Goal: Task Accomplishment & Management: Manage account settings

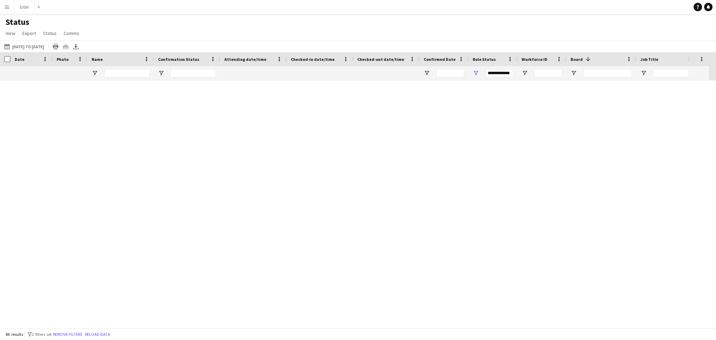
scroll to position [1087, 0]
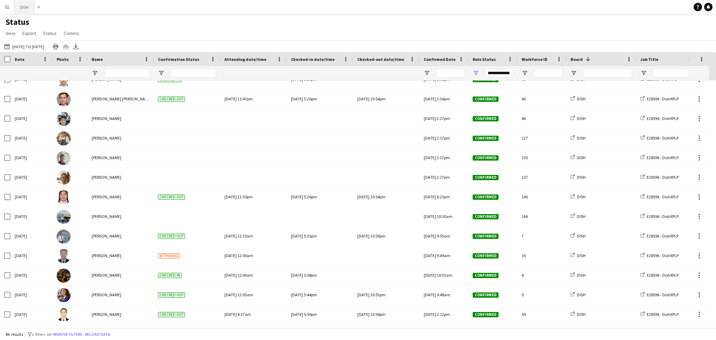
click at [21, 7] on button "DISH Close" at bounding box center [24, 7] width 20 height 14
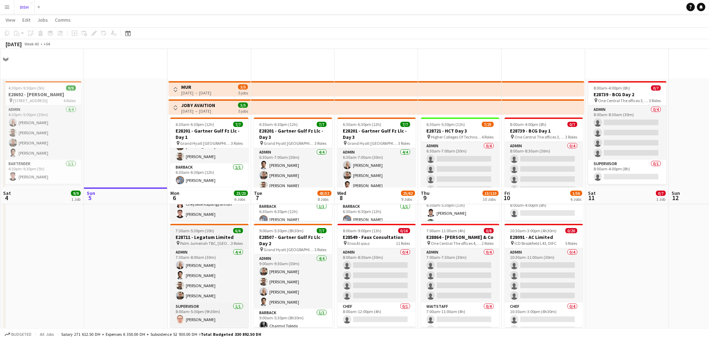
scroll to position [143, 0]
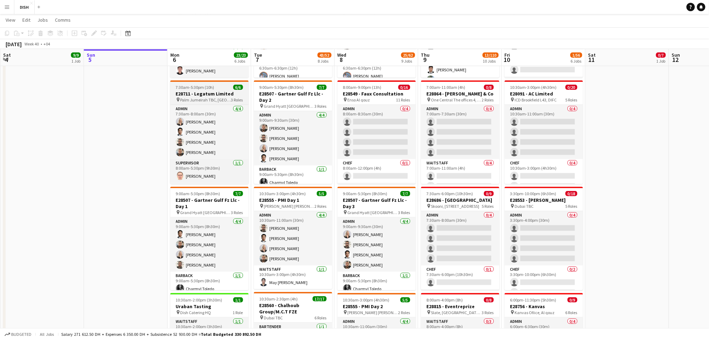
click at [194, 98] on span "Palm Jumeirah TBC, [GEOGRAPHIC_DATA]" at bounding box center [205, 99] width 51 height 5
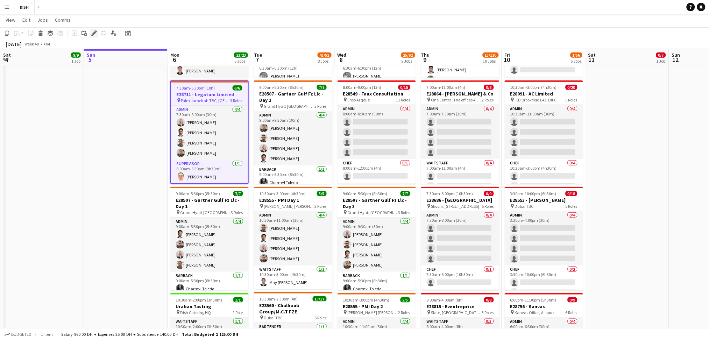
click at [96, 33] on div "Edit" at bounding box center [94, 33] width 8 height 8
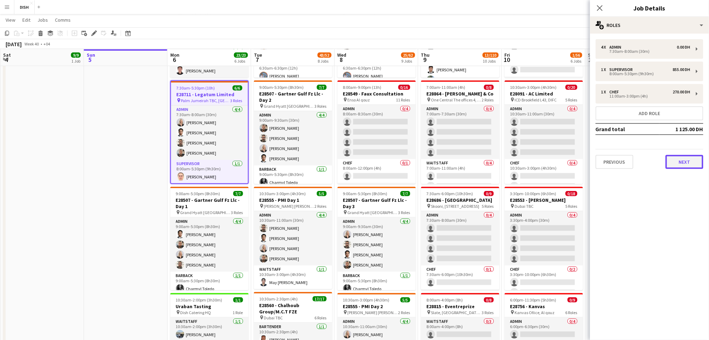
click at [692, 159] on button "Next" at bounding box center [684, 162] width 38 height 14
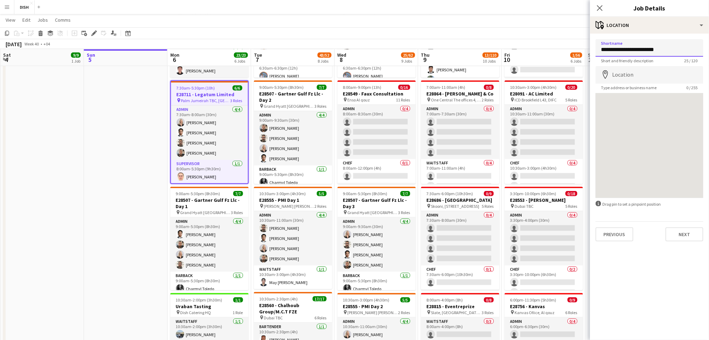
drag, startPoint x: 673, startPoint y: 45, endPoint x: 567, endPoint y: 60, distance: 106.9
paste input "********"
type input "**********"
click at [632, 76] on input "Location" at bounding box center [649, 74] width 108 height 17
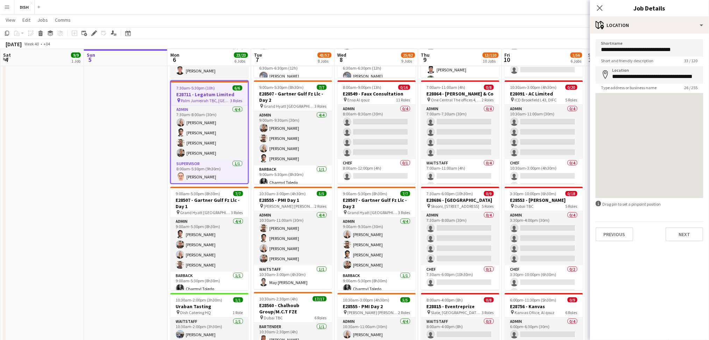
type input "**********"
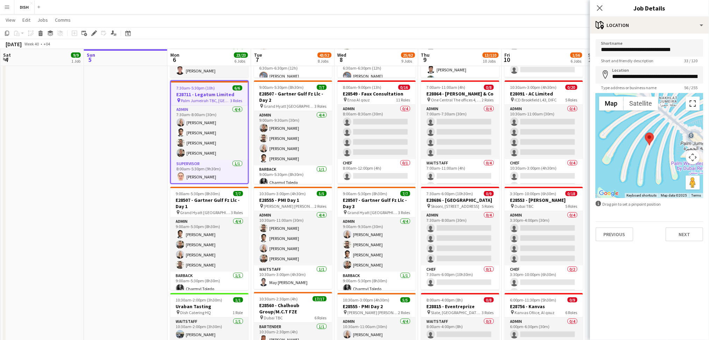
click at [696, 103] on button "Toggle fullscreen view" at bounding box center [692, 103] width 14 height 14
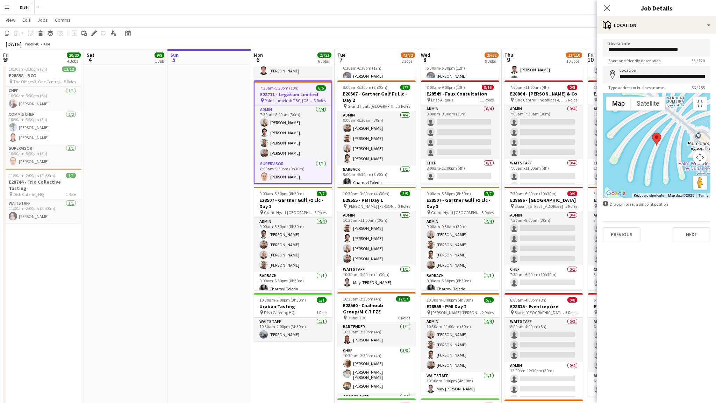
click at [701, 164] on button "Map camera controls" at bounding box center [700, 157] width 14 height 14
click at [708, 93] on div at bounding box center [657, 145] width 108 height 105
click at [702, 96] on button "Toggle fullscreen view" at bounding box center [700, 103] width 14 height 14
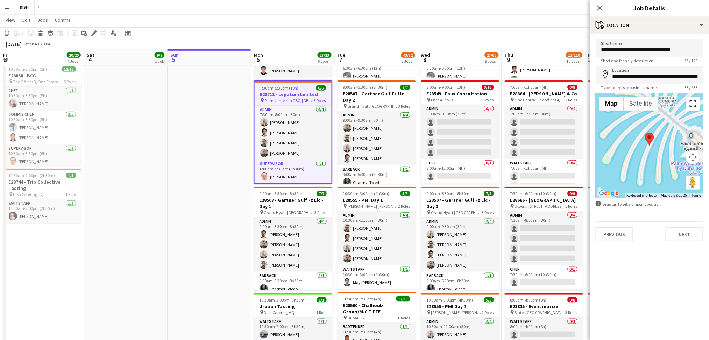
click at [690, 101] on button "Toggle fullscreen view" at bounding box center [692, 103] width 14 height 14
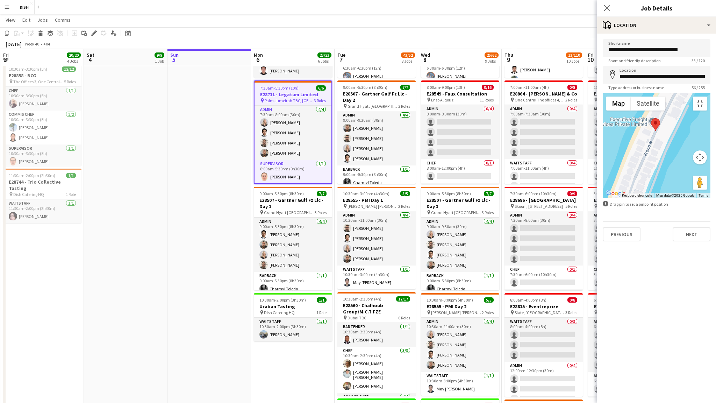
drag, startPoint x: 360, startPoint y: 344, endPoint x: 379, endPoint y: 239, distance: 105.9
click at [603, 198] on div at bounding box center [657, 145] width 108 height 105
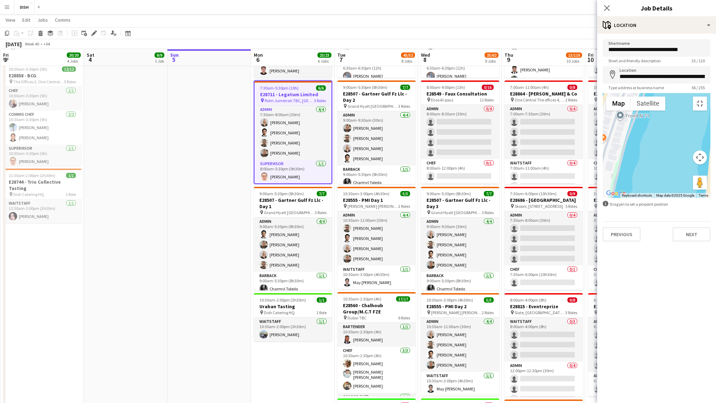
drag, startPoint x: 379, startPoint y: 297, endPoint x: 325, endPoint y: 304, distance: 54.3
click at [603, 198] on div at bounding box center [657, 145] width 108 height 105
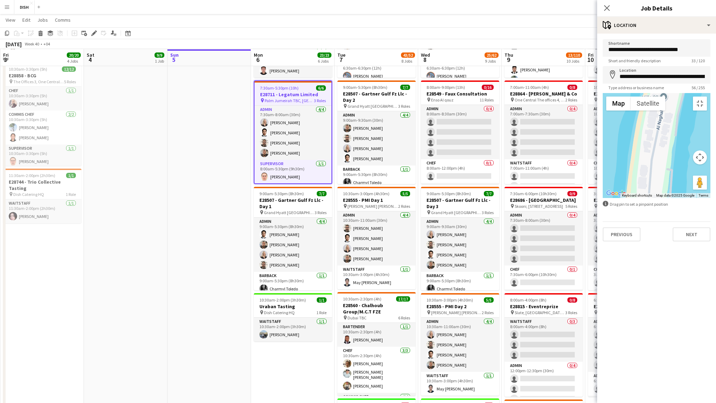
drag, startPoint x: 331, startPoint y: 300, endPoint x: 435, endPoint y: 12, distance: 305.5
click at [603, 93] on div at bounding box center [657, 145] width 108 height 105
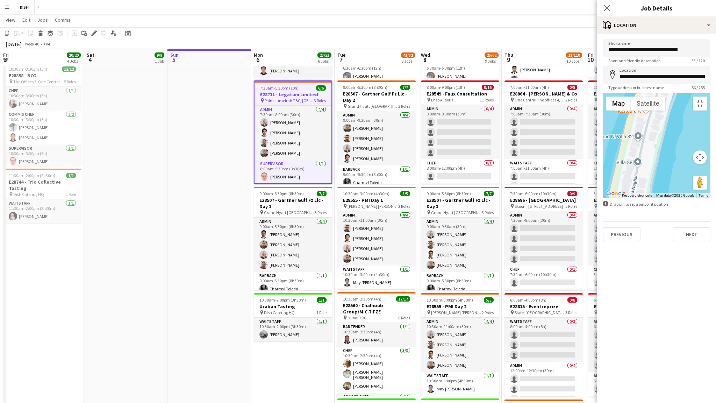
drag, startPoint x: 435, startPoint y: 12, endPoint x: 403, endPoint y: 87, distance: 81.6
click at [603, 93] on div at bounding box center [657, 145] width 108 height 105
drag, startPoint x: 392, startPoint y: 58, endPoint x: 311, endPoint y: 330, distance: 283.5
click at [603, 198] on div at bounding box center [657, 145] width 108 height 105
type input "**********"
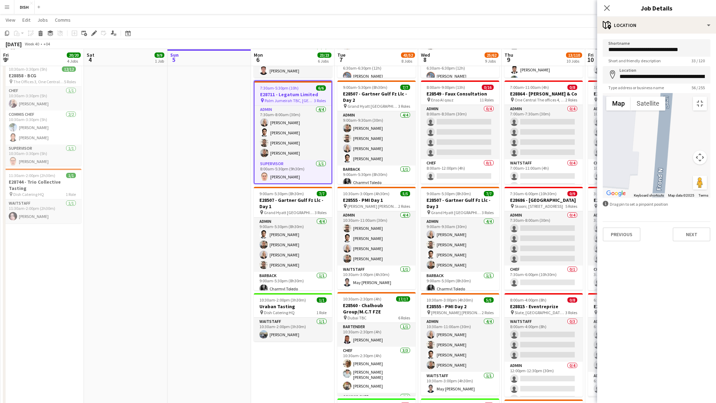
click at [603, 198] on div at bounding box center [657, 145] width 108 height 105
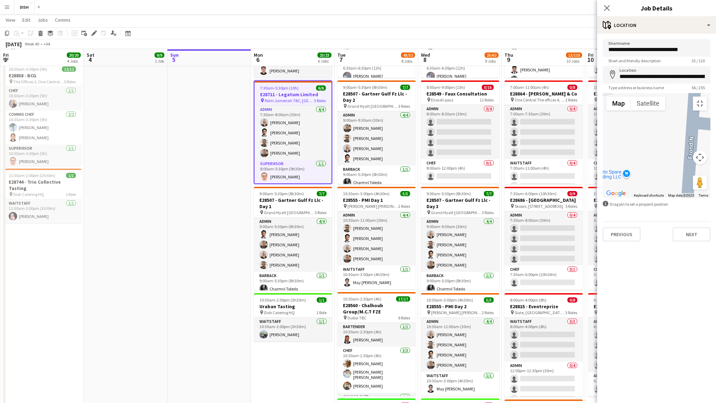
drag, startPoint x: 374, startPoint y: 239, endPoint x: 421, endPoint y: 18, distance: 225.5
click at [603, 93] on div at bounding box center [657, 145] width 108 height 105
drag, startPoint x: 336, startPoint y: 90, endPoint x: 337, endPoint y: 215, distance: 125.1
click at [633, 150] on area at bounding box center [633, 150] width 0 height 0
click at [603, 198] on div at bounding box center [657, 145] width 108 height 105
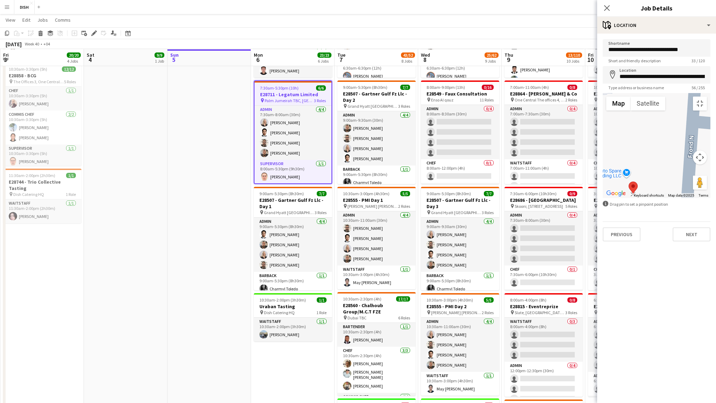
drag, startPoint x: 340, startPoint y: 212, endPoint x: 336, endPoint y: 244, distance: 32.8
click at [629, 181] on area at bounding box center [629, 181] width 0 height 0
drag, startPoint x: 336, startPoint y: 245, endPoint x: 332, endPoint y: 250, distance: 6.0
click at [626, 185] on area at bounding box center [626, 185] width 0 height 0
click at [707, 96] on button "Toggle fullscreen view" at bounding box center [700, 103] width 14 height 14
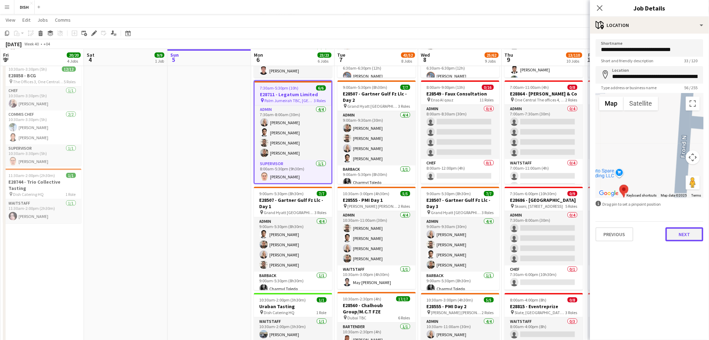
click at [676, 232] on button "Next" at bounding box center [684, 234] width 38 height 14
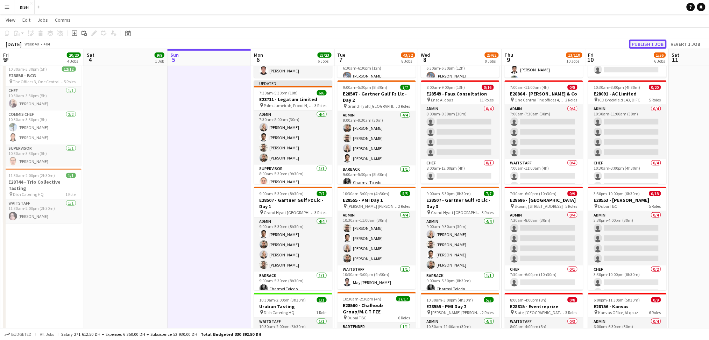
click at [644, 42] on button "Publish 1 job" at bounding box center [647, 44] width 37 height 9
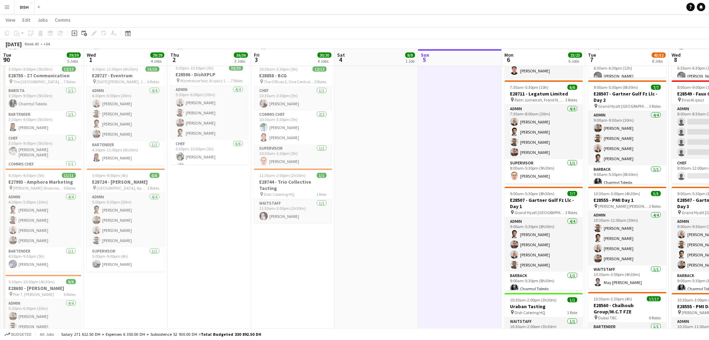
scroll to position [0, 167]
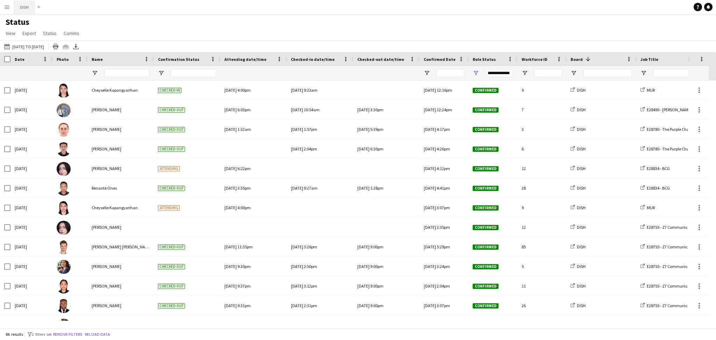
click at [30, 6] on button "DISH Close" at bounding box center [24, 7] width 20 height 14
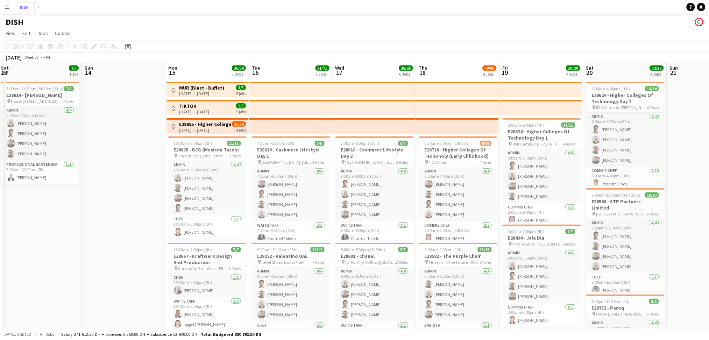
scroll to position [0, 0]
click at [208, 204] on app-card-role "Admin [DATE] 10:30am-11:00am (30m) [PERSON_NAME] [PERSON_NAME] [PERSON_NAME] [P…" at bounding box center [207, 187] width 78 height 54
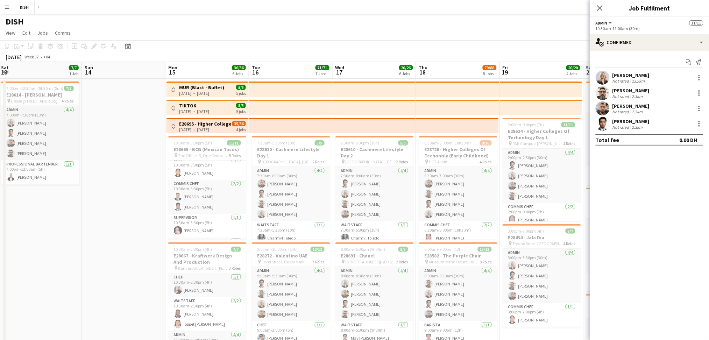
scroll to position [49, 0]
click at [202, 174] on app-card-role "Chef [DATE] 10:30am-3:30pm (5h) [PERSON_NAME][GEOGRAPHIC_DATA]" at bounding box center [207, 179] width 78 height 24
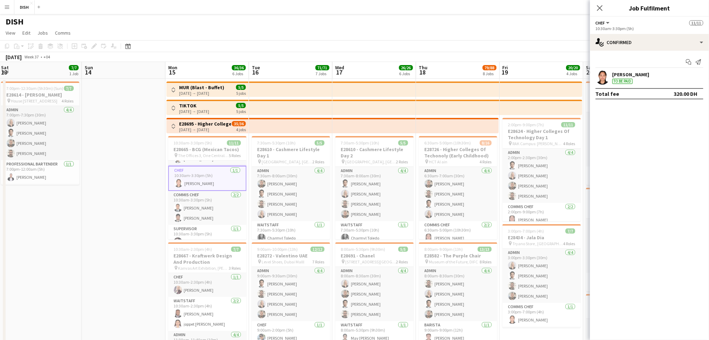
scroll to position [49, 0]
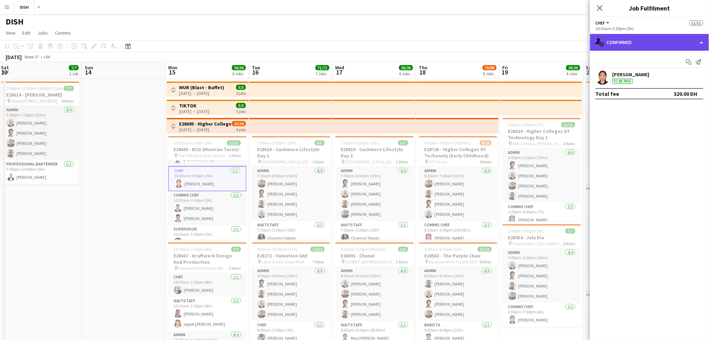
click at [701, 42] on div "single-neutral-actions-check-2 Confirmed" at bounding box center [649, 42] width 119 height 17
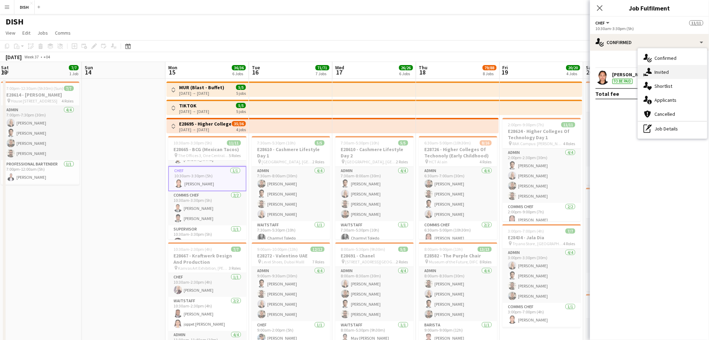
click at [661, 70] on span "Invited" at bounding box center [661, 72] width 14 height 6
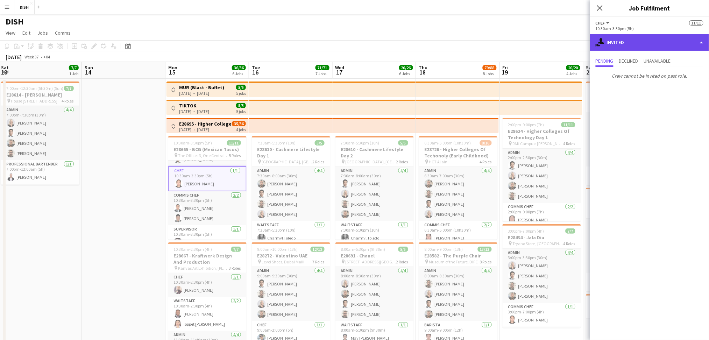
click at [701, 43] on div "single-neutral-actions-share-1 Invited" at bounding box center [649, 42] width 119 height 17
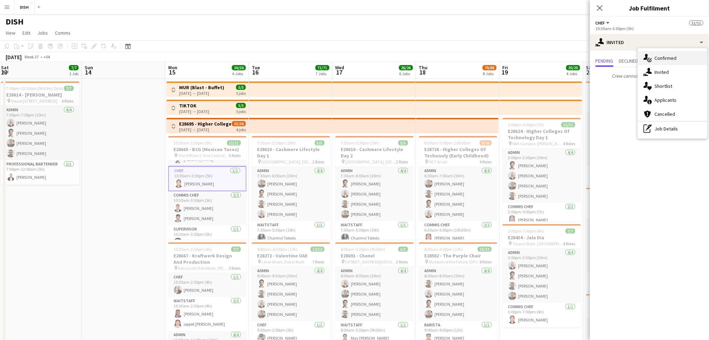
click at [682, 53] on div "single-neutral-actions-check-2 Confirmed" at bounding box center [672, 58] width 69 height 14
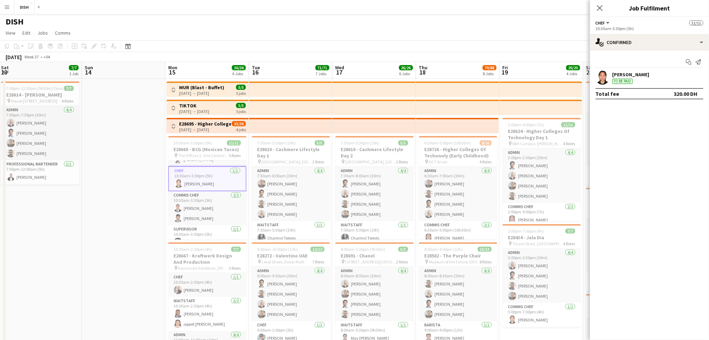
click at [622, 76] on div "[PERSON_NAME]" at bounding box center [630, 74] width 37 height 6
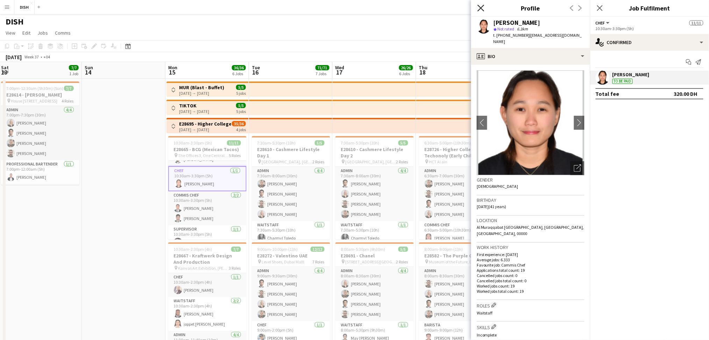
click at [479, 8] on icon "Close pop-in" at bounding box center [480, 8] width 7 height 7
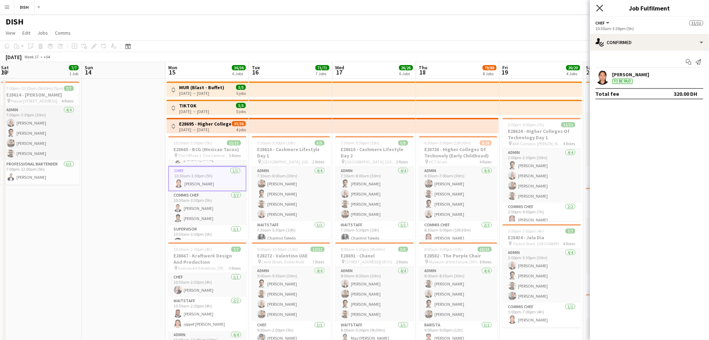
click at [597, 10] on icon "Close pop-in" at bounding box center [599, 8] width 7 height 7
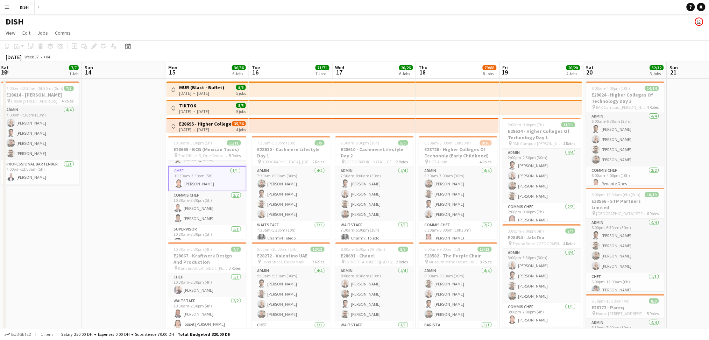
click at [10, 9] on button "Menu" at bounding box center [7, 7] width 14 height 14
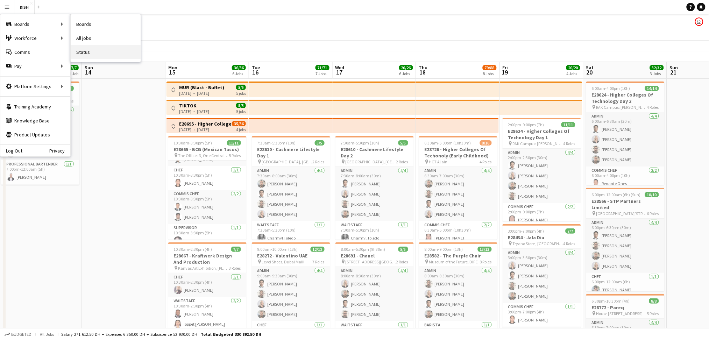
click at [104, 57] on link "Status" at bounding box center [106, 52] width 70 height 14
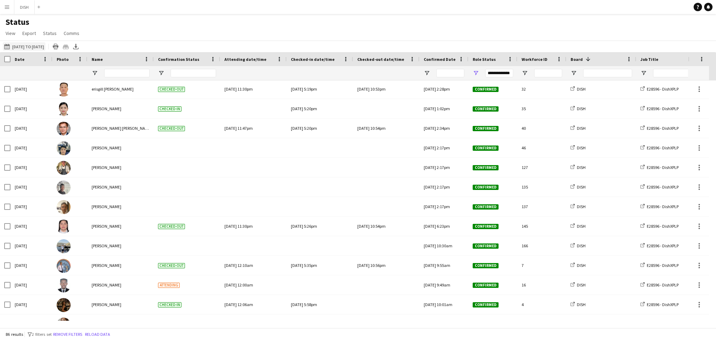
click at [30, 46] on button "[DATE] to [DATE] [DATE] to [DATE]" at bounding box center [24, 46] width 43 height 8
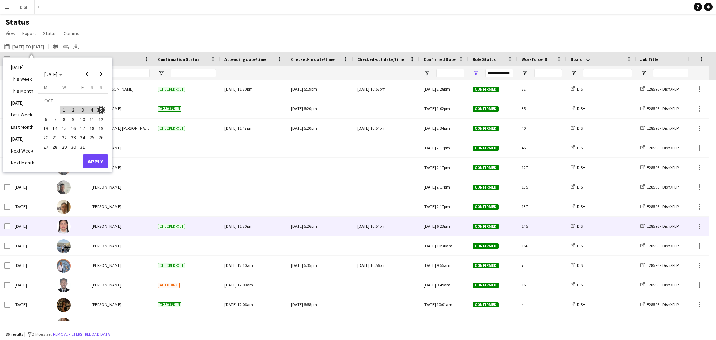
click at [262, 222] on div "[DATE] 11:30pm" at bounding box center [253, 225] width 58 height 19
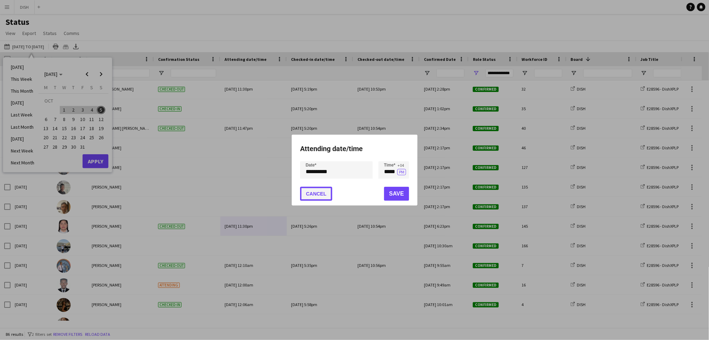
click at [321, 190] on button "Cancel" at bounding box center [316, 194] width 32 height 14
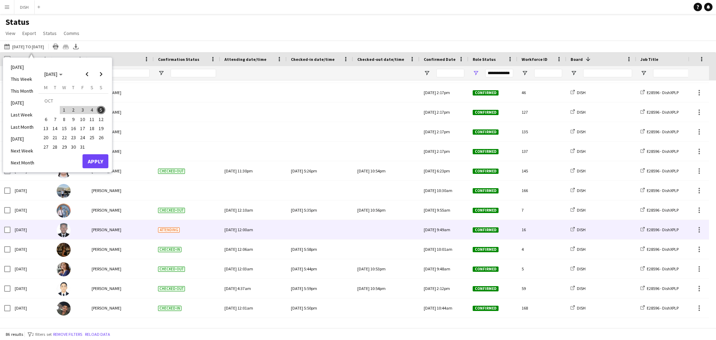
click at [313, 233] on div at bounding box center [320, 229] width 58 height 19
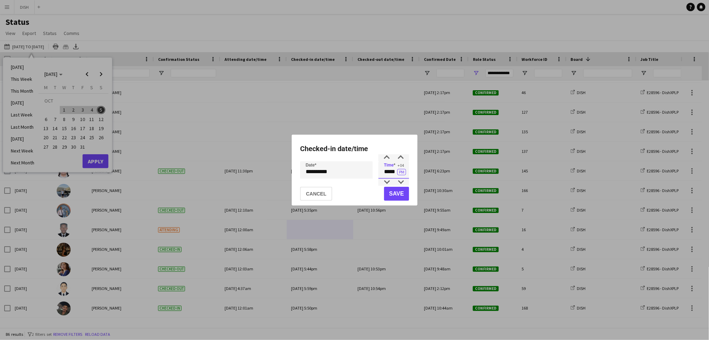
drag, startPoint x: 382, startPoint y: 169, endPoint x: 418, endPoint y: 172, distance: 35.8
click at [418, 172] on div "**********" at bounding box center [354, 170] width 709 height 340
type input "****"
click at [390, 195] on button "Save" at bounding box center [395, 194] width 25 height 14
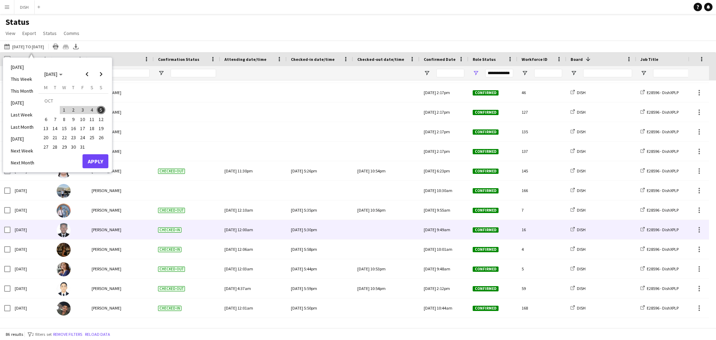
click at [378, 233] on div at bounding box center [386, 229] width 58 height 19
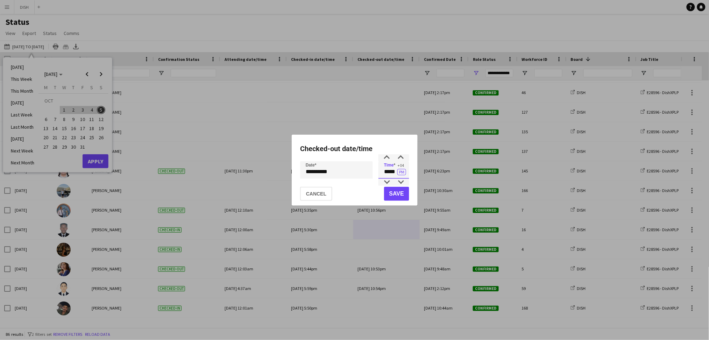
drag, startPoint x: 383, startPoint y: 171, endPoint x: 422, endPoint y: 180, distance: 39.2
click at [422, 180] on div "**********" at bounding box center [354, 170] width 709 height 340
type input "*****"
click at [407, 192] on button "Save" at bounding box center [395, 194] width 25 height 14
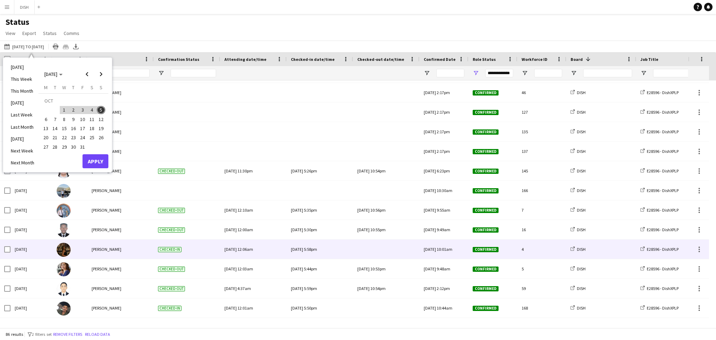
click at [382, 249] on div at bounding box center [386, 248] width 58 height 19
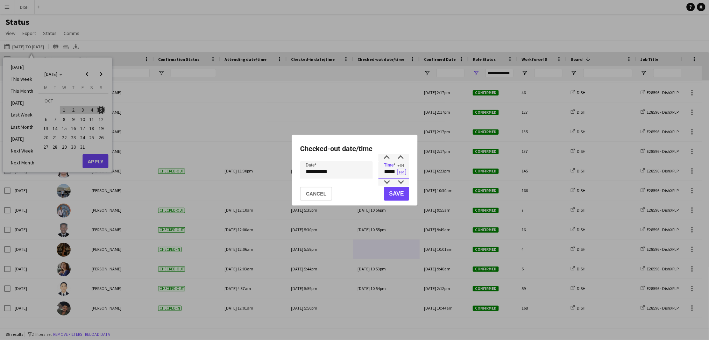
drag, startPoint x: 383, startPoint y: 171, endPoint x: 424, endPoint y: 171, distance: 40.2
click at [424, 171] on div "**********" at bounding box center [354, 170] width 709 height 340
type input "*****"
click at [404, 194] on button "Save" at bounding box center [395, 194] width 25 height 14
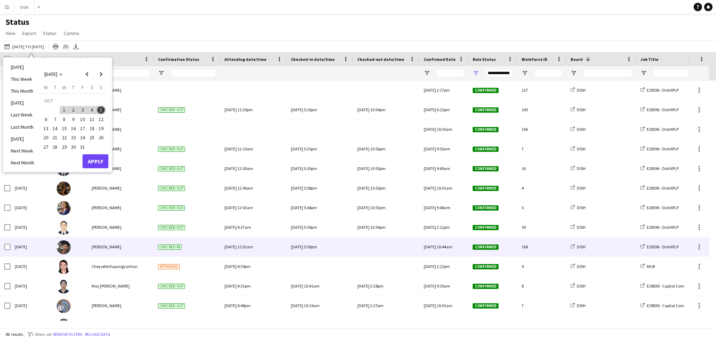
click at [381, 248] on div at bounding box center [386, 246] width 58 height 19
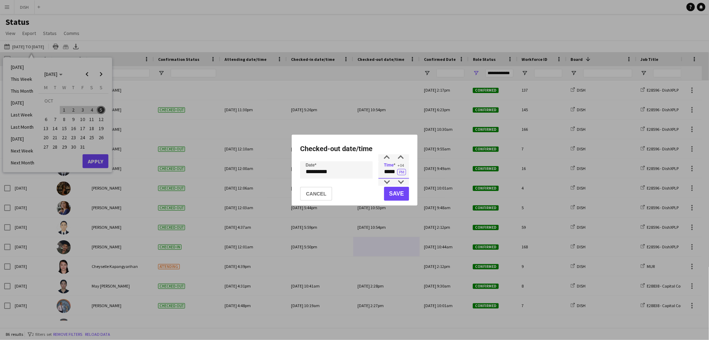
drag, startPoint x: 383, startPoint y: 167, endPoint x: 418, endPoint y: 149, distance: 39.6
click at [418, 149] on div "**********" at bounding box center [354, 170] width 709 height 340
type input "*****"
click at [387, 189] on button "Save" at bounding box center [395, 194] width 25 height 14
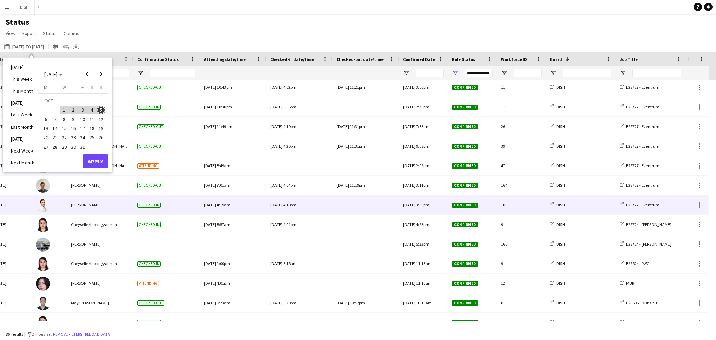
click at [354, 204] on div at bounding box center [366, 204] width 58 height 19
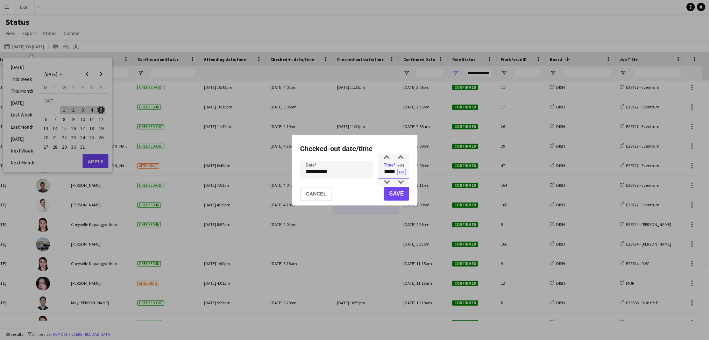
drag, startPoint x: 384, startPoint y: 171, endPoint x: 406, endPoint y: 173, distance: 22.2
click at [406, 173] on input "*****" at bounding box center [393, 169] width 31 height 17
type input "*****"
click at [399, 187] on button "Save" at bounding box center [395, 194] width 25 height 14
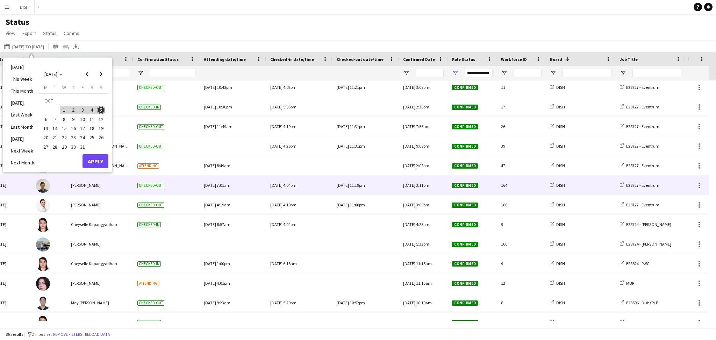
click at [374, 185] on div "[DATE] 11:19pm" at bounding box center [366, 184] width 58 height 19
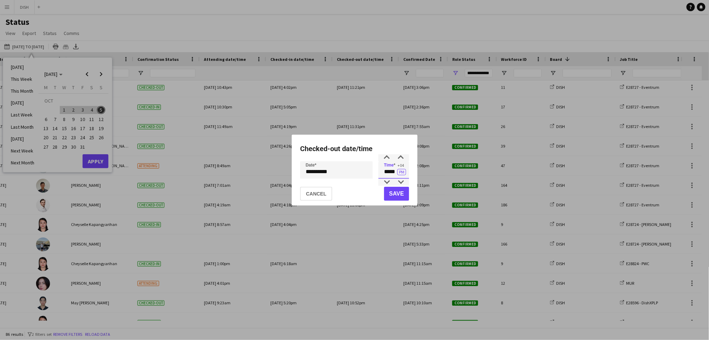
drag, startPoint x: 385, startPoint y: 171, endPoint x: 415, endPoint y: 170, distance: 30.4
click at [415, 170] on div "**********" at bounding box center [355, 170] width 126 height 71
type input "*****"
click at [388, 194] on button "Save" at bounding box center [395, 194] width 25 height 14
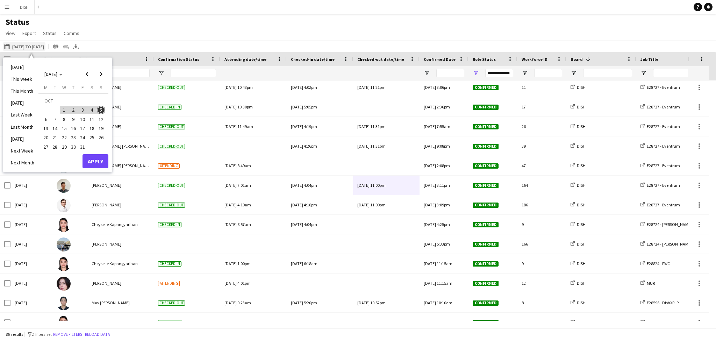
click at [41, 46] on button "[DATE] to [DATE] [DATE] to [DATE]" at bounding box center [24, 46] width 43 height 8
